Goal: Task Accomplishment & Management: Manage account settings

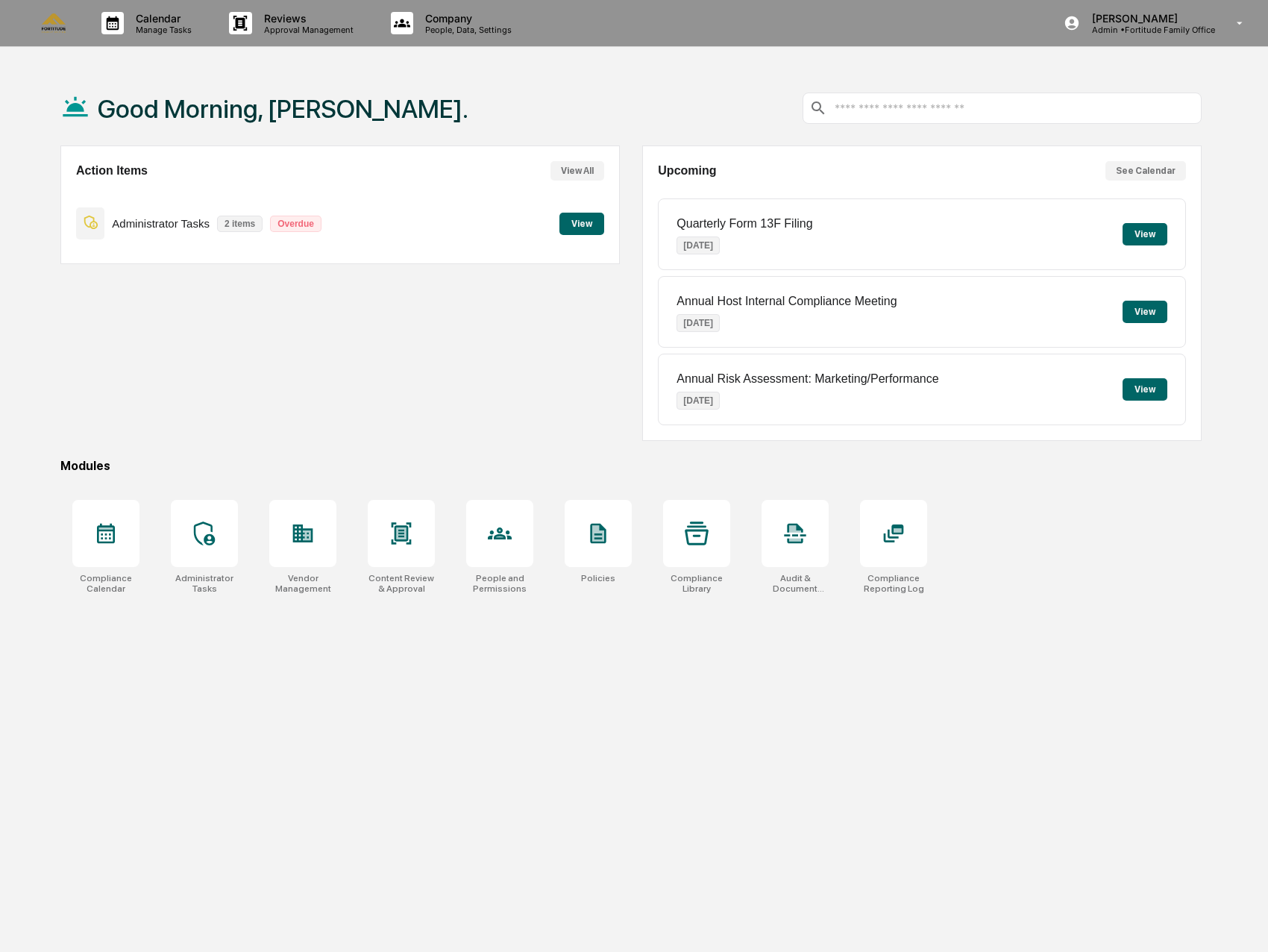
click at [286, 366] on div "Action Items View All Administrator Tasks 2 items Overdue View" at bounding box center [340, 292] width 560 height 295
click at [215, 537] on icon at bounding box center [204, 533] width 24 height 24
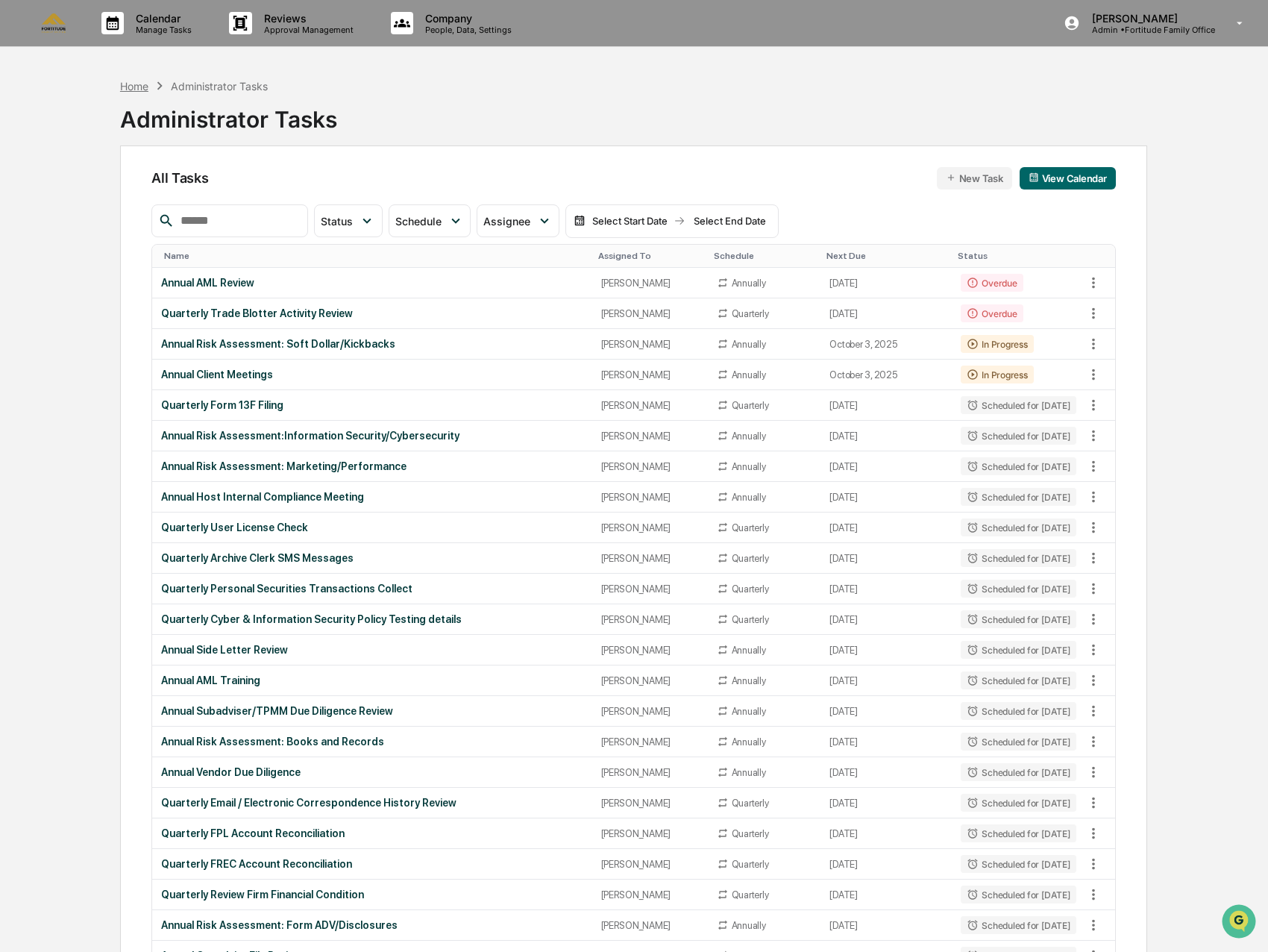
click at [135, 85] on div "Home" at bounding box center [134, 86] width 28 height 13
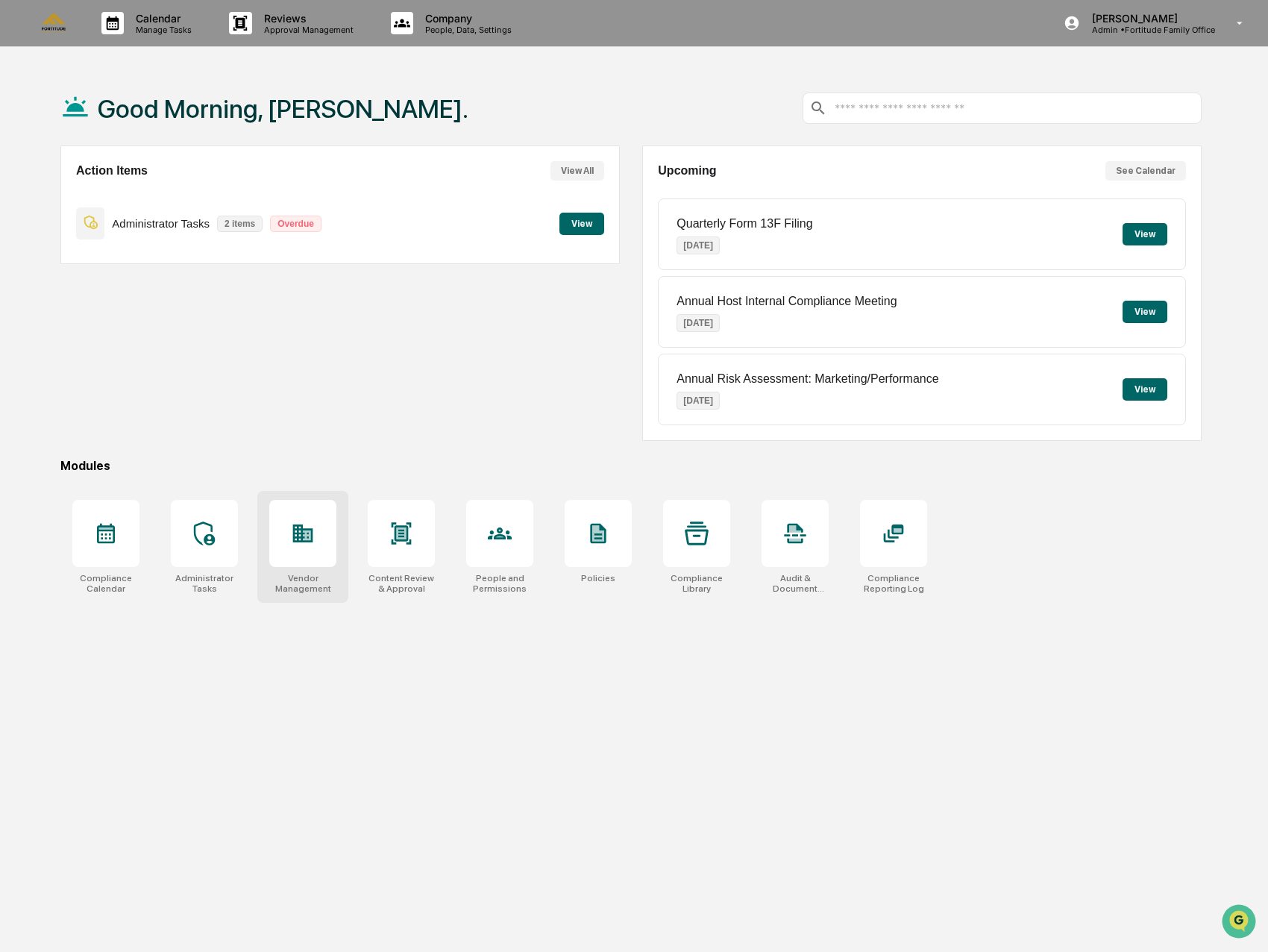
click at [325, 527] on div at bounding box center [302, 533] width 67 height 67
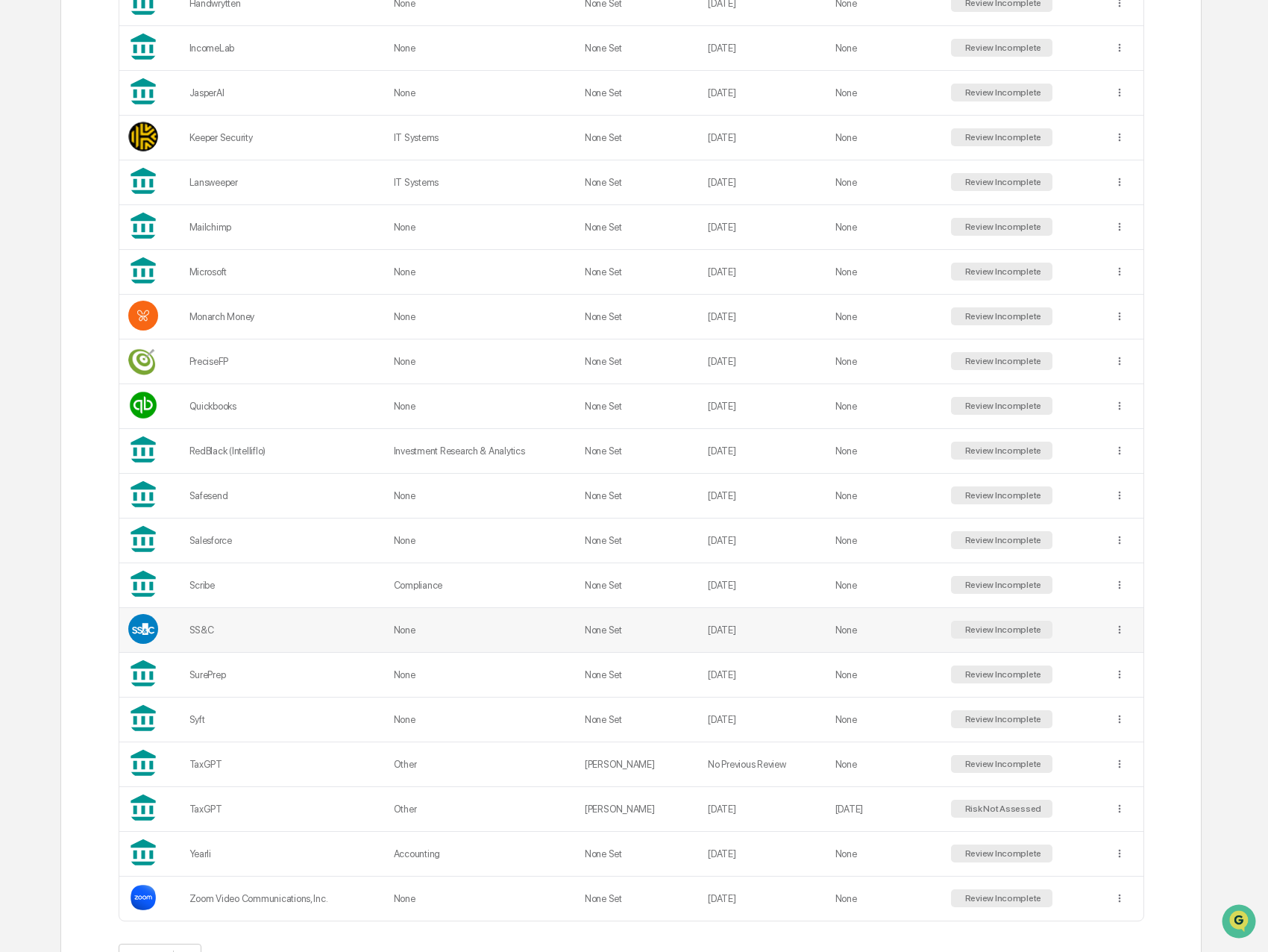
scroll to position [1100, 0]
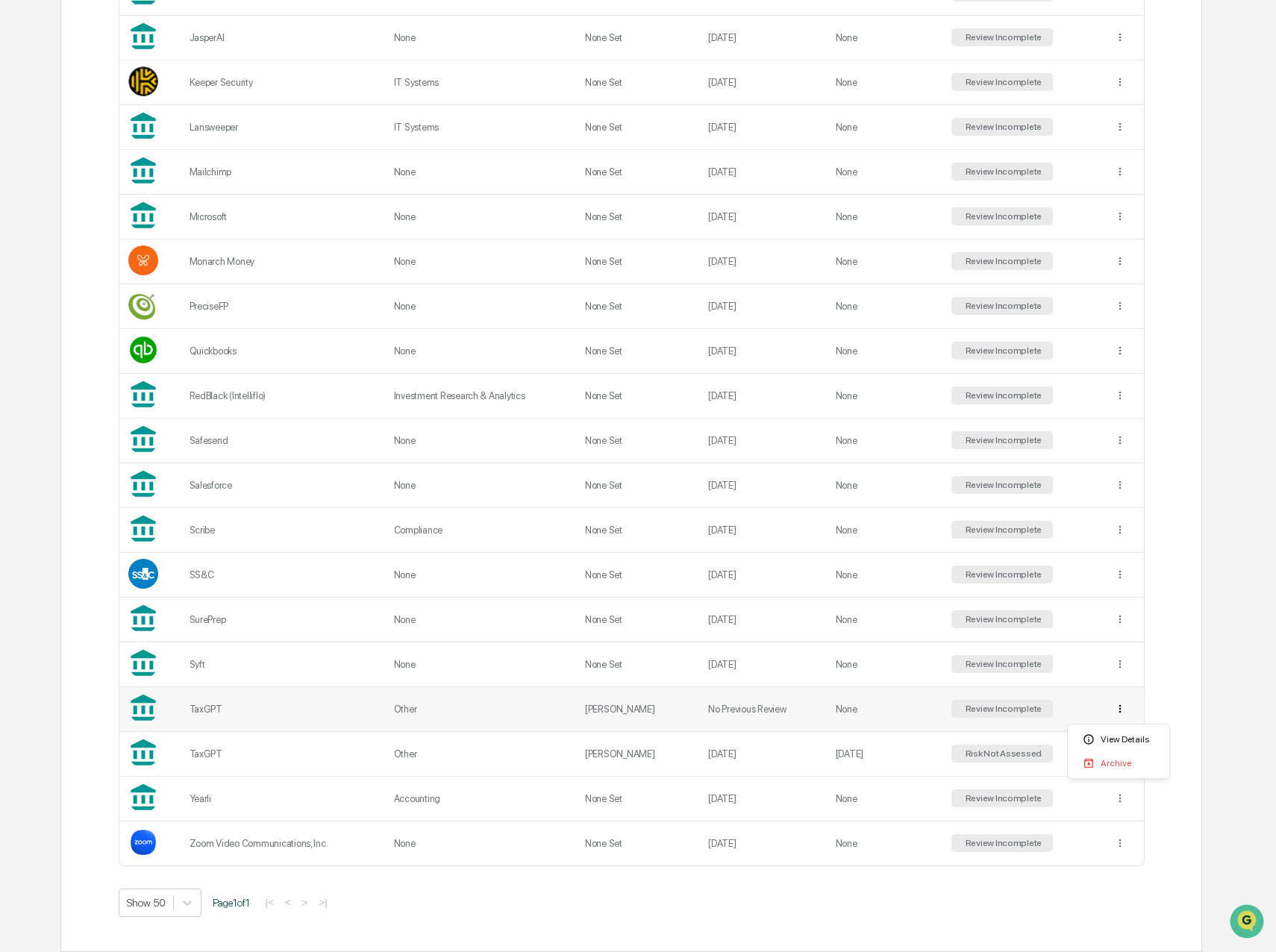
click at [1110, 762] on div "Archive" at bounding box center [1119, 763] width 96 height 24
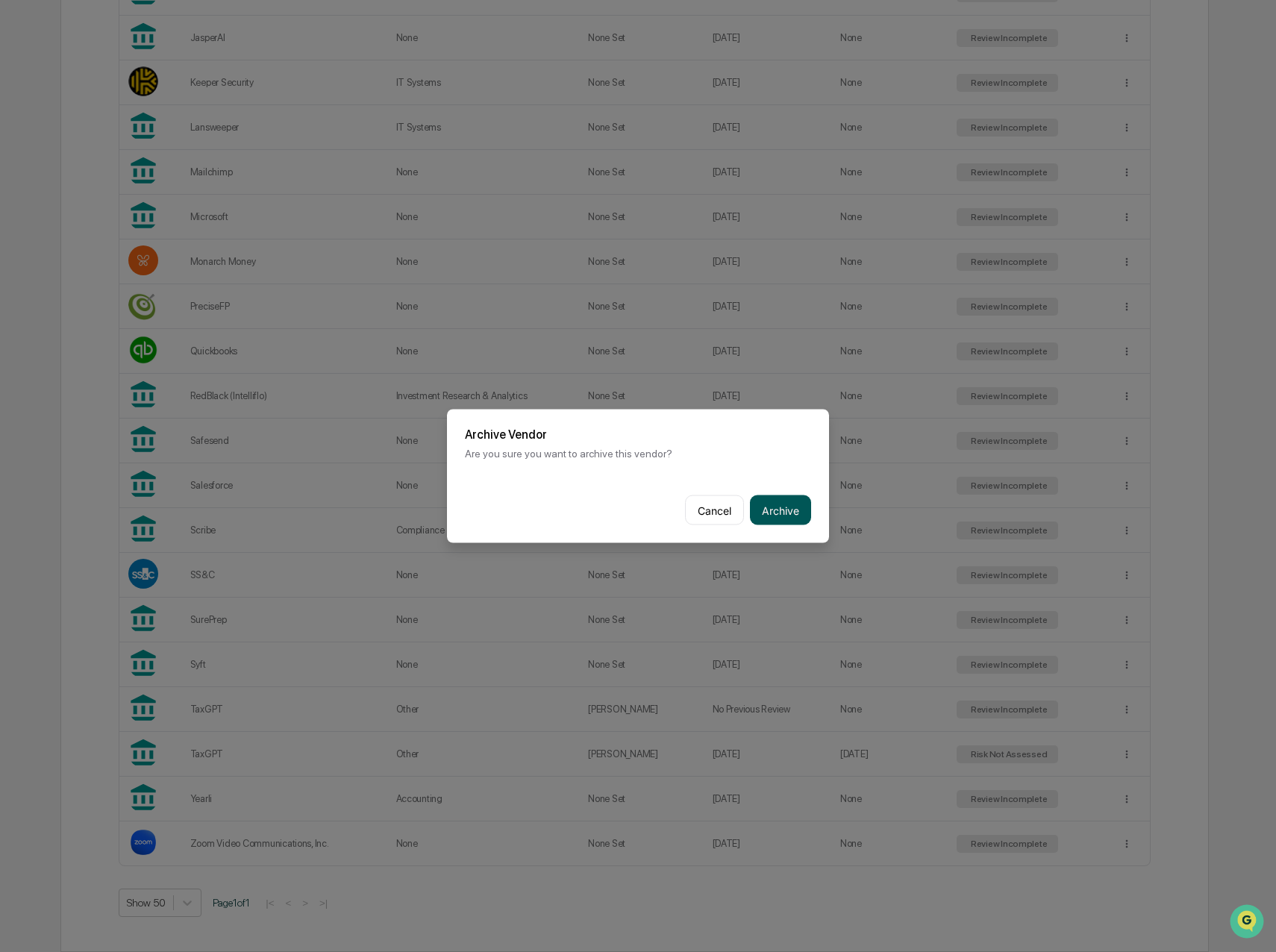
click at [769, 495] on button "Archive" at bounding box center [780, 510] width 62 height 29
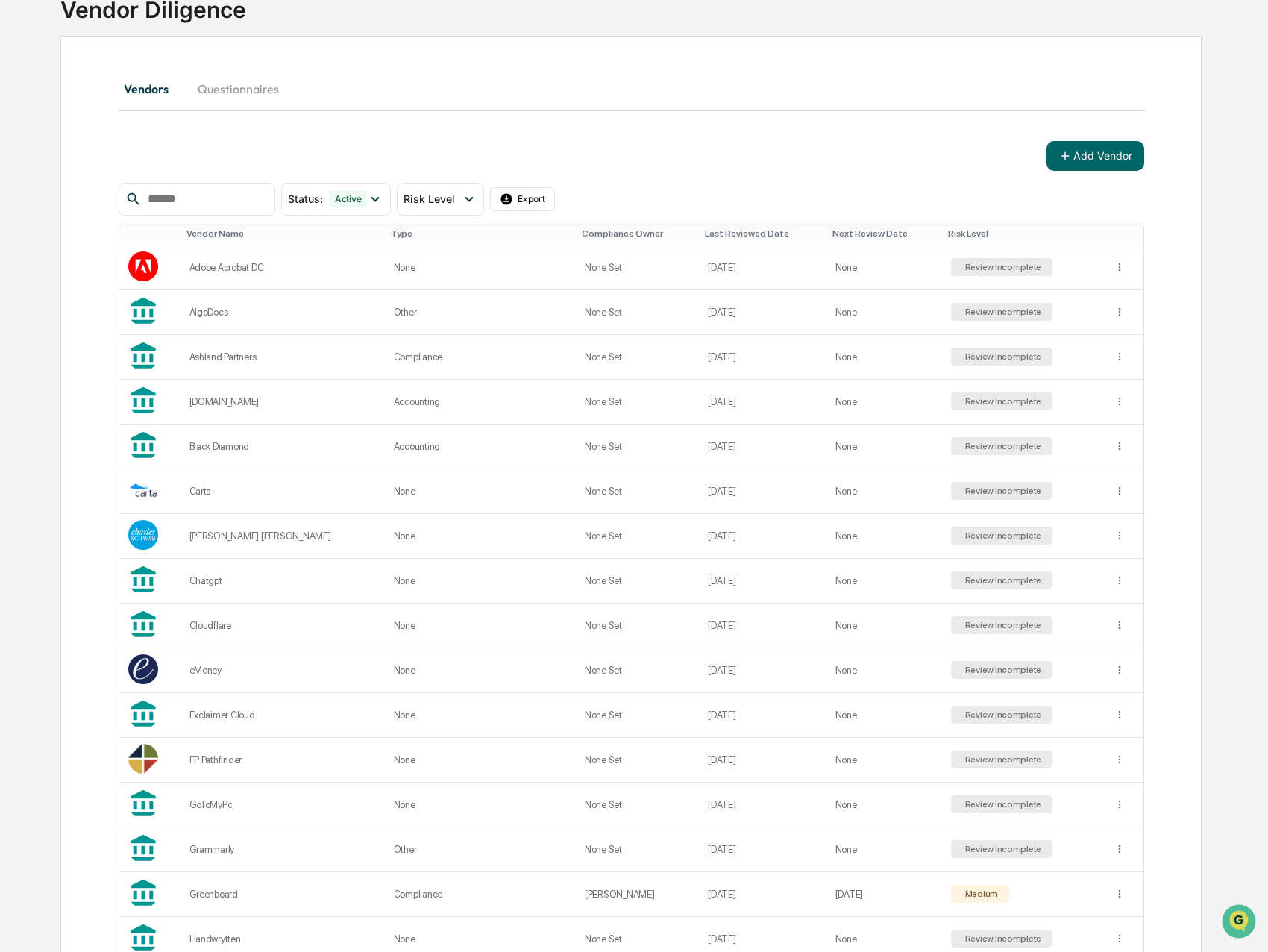
scroll to position [0, 0]
